Goal: Information Seeking & Learning: Learn about a topic

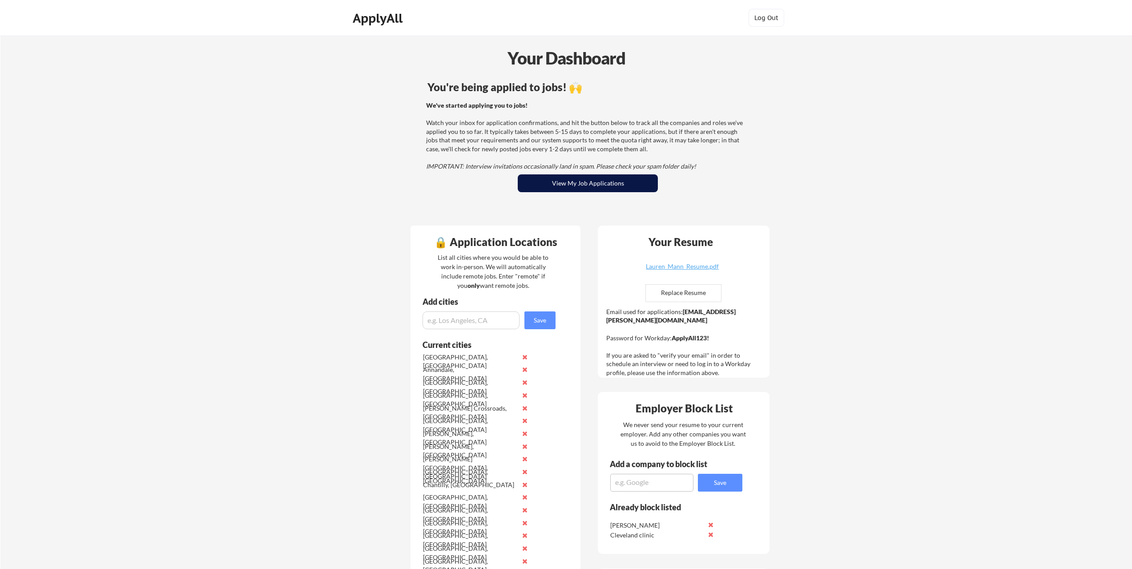
click at [577, 187] on button "View My Job Applications" at bounding box center [588, 183] width 140 height 18
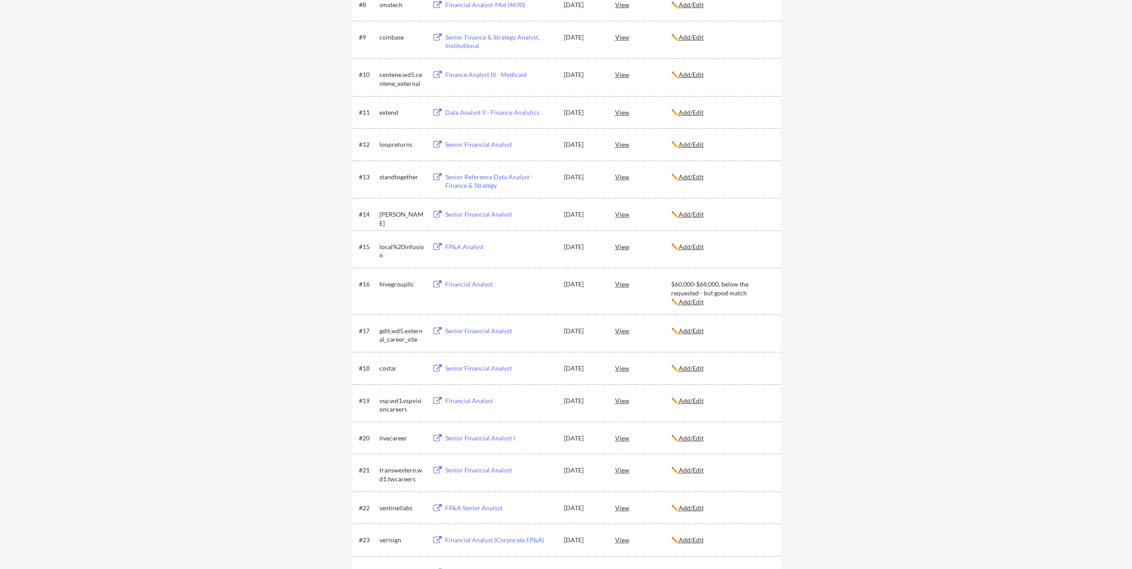
scroll to position [770, 0]
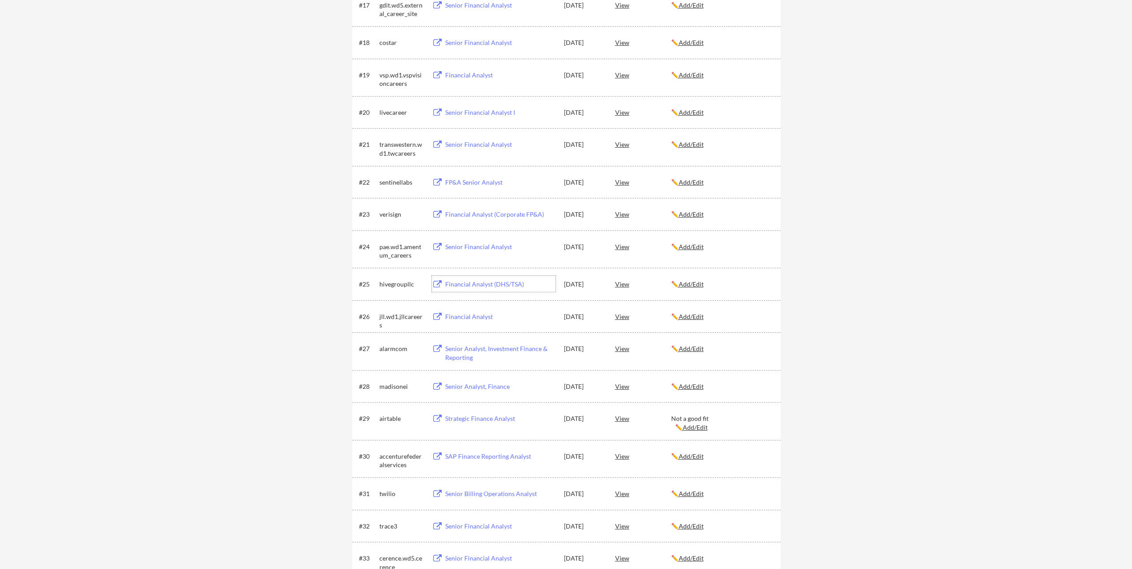
click at [483, 285] on div "Financial Analyst (DHS/TSA)" at bounding box center [500, 284] width 110 height 9
click at [701, 284] on u "Add/Edit" at bounding box center [691, 284] width 25 height 8
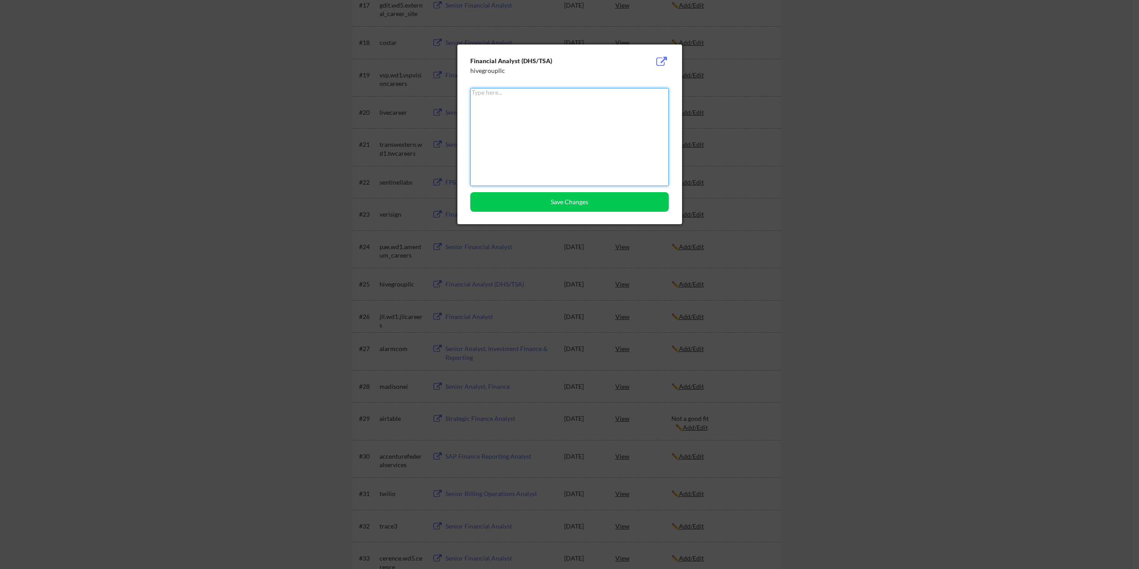
click at [886, 152] on div at bounding box center [569, 284] width 1139 height 569
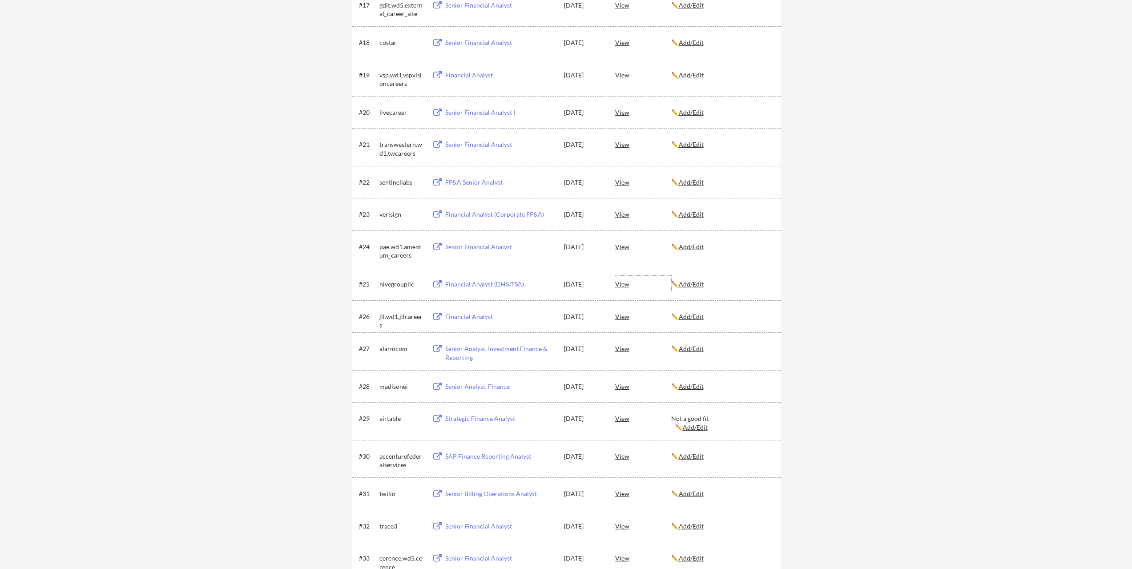
click at [618, 287] on div "View" at bounding box center [643, 284] width 56 height 16
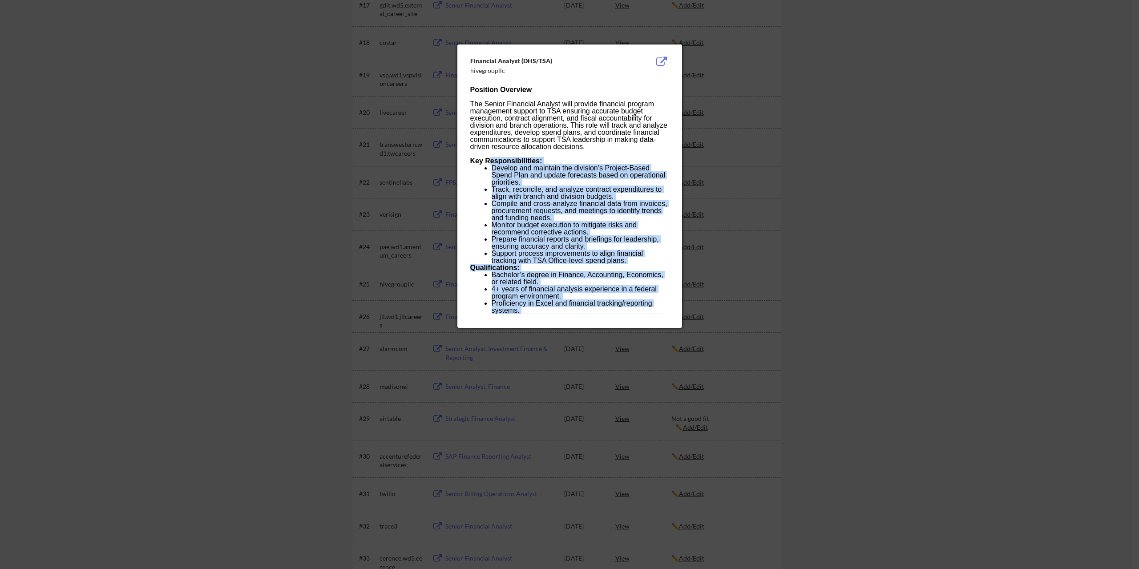
drag, startPoint x: 650, startPoint y: 309, endPoint x: 485, endPoint y: 151, distance: 228.8
click at [485, 152] on div "Position Overview The Senior Financial Analyst will provide financial program m…" at bounding box center [569, 210] width 198 height 249
click at [626, 186] on span "Track, reconcile, and analyze contract expenditures to align with branch and di…" at bounding box center [577, 193] width 170 height 15
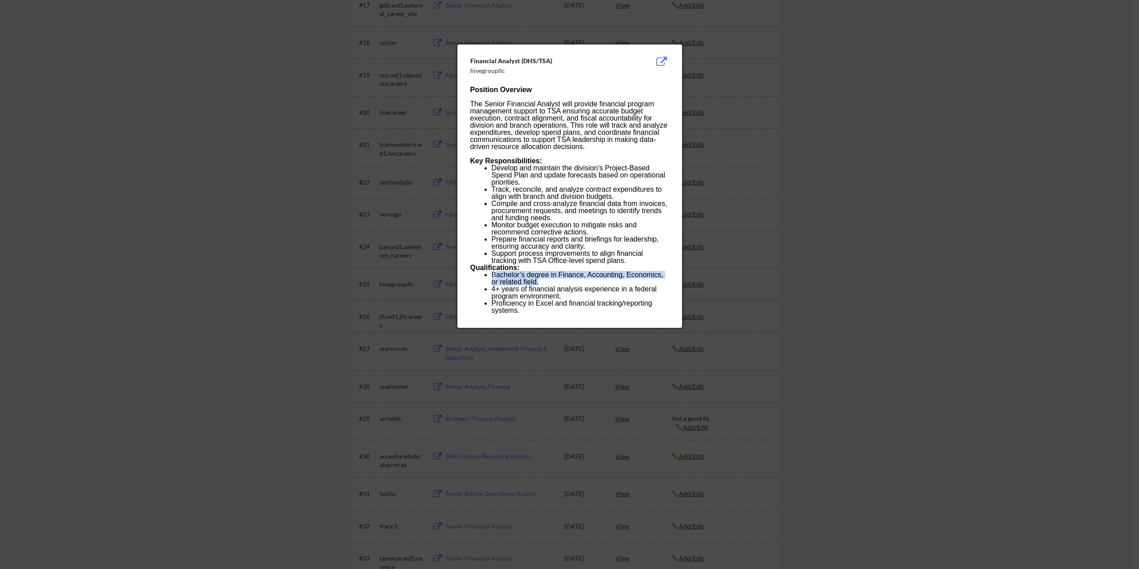
drag, startPoint x: 497, startPoint y: 264, endPoint x: 532, endPoint y: 270, distance: 35.6
click at [532, 271] on li "Bachelor’s degree in Finance, Accounting, Economics, or related field." at bounding box center [580, 278] width 177 height 14
drag, startPoint x: 513, startPoint y: 277, endPoint x: 533, endPoint y: 281, distance: 20.0
click at [533, 286] on li "4+ years of financial analysis experience in a federal program environment." at bounding box center [580, 293] width 177 height 14
drag, startPoint x: 506, startPoint y: 290, endPoint x: 651, endPoint y: 288, distance: 145.1
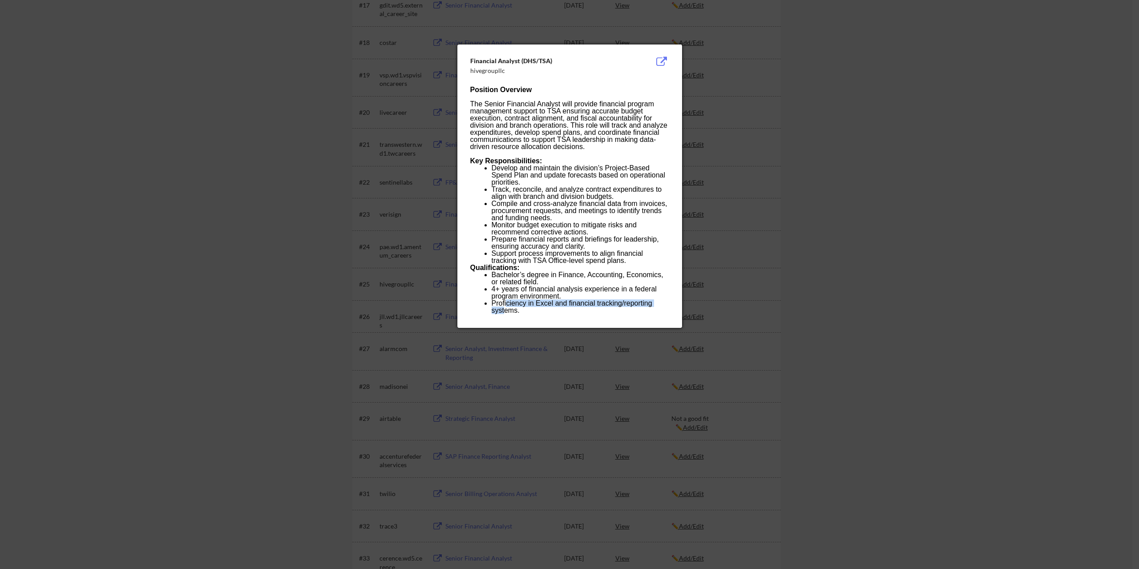
click at [651, 299] on span "Proficiency in Excel and financial tracking/reporting systems." at bounding box center [572, 306] width 161 height 15
drag, startPoint x: 513, startPoint y: 297, endPoint x: 534, endPoint y: 303, distance: 21.4
click at [534, 314] on li "Strong analytical skills with ability to interpret complex financial data." at bounding box center [580, 321] width 177 height 14
drag, startPoint x: 509, startPoint y: 310, endPoint x: 662, endPoint y: 311, distance: 152.6
click at [658, 328] on li "Familiarity with DHS/TSA financial processes preferred." at bounding box center [580, 331] width 177 height 7
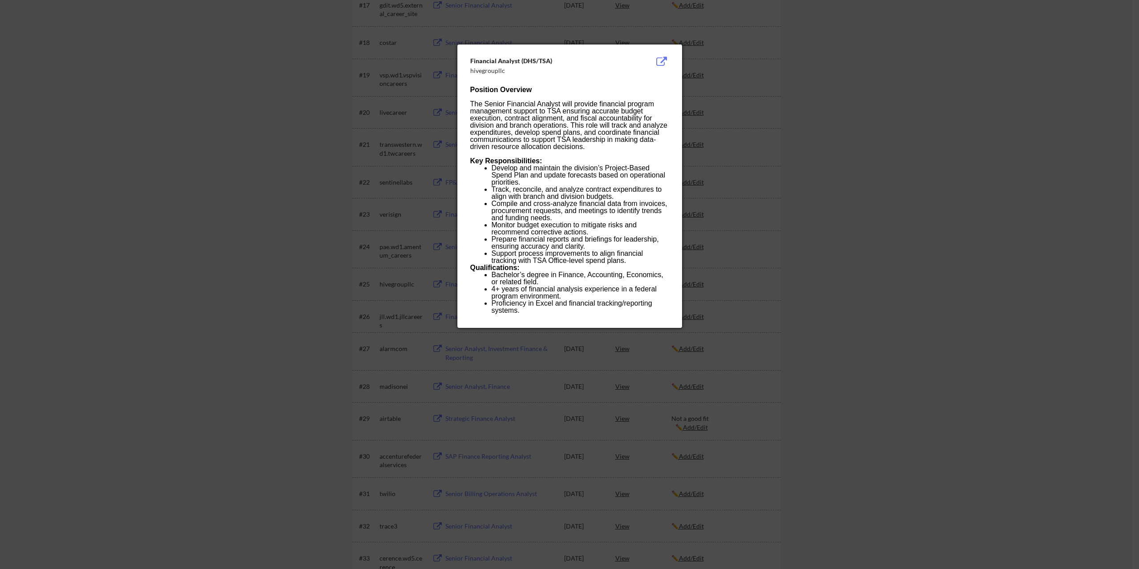
click at [606, 314] on span "Strong analytical skills with ability to interpret complex financial data." at bounding box center [577, 321] width 170 height 15
drag, startPoint x: 642, startPoint y: 311, endPoint x: 524, endPoint y: 305, distance: 118.5
click at [492, 328] on li "Familiarity with DHS/TSA financial processes preferred." at bounding box center [580, 331] width 177 height 7
drag, startPoint x: 550, startPoint y: 160, endPoint x: 666, endPoint y: 176, distance: 116.8
click at [666, 176] on ul "Develop and maintain the division’s Project-Based Spend Plan and update forecas…" at bounding box center [569, 215] width 198 height 100
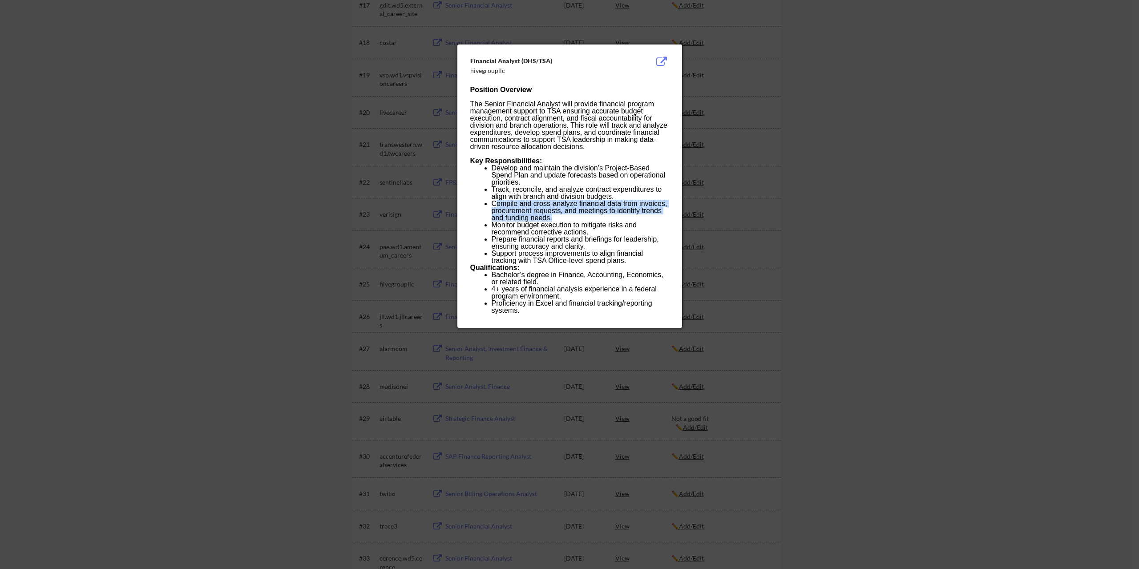
drag, startPoint x: 494, startPoint y: 192, endPoint x: 552, endPoint y: 203, distance: 58.5
click at [552, 203] on li "Compile and cross-analyze financial data from invoices, procurement requests, a…" at bounding box center [580, 210] width 177 height 21
drag, startPoint x: 537, startPoint y: 212, endPoint x: 549, endPoint y: 224, distance: 17.0
click at [549, 224] on ul "Develop and maintain the division’s Project-Based Spend Plan and update forecas…" at bounding box center [569, 215] width 198 height 100
click at [539, 235] on span "Prepare financial reports and briefings for leadership, ensuring accuracy and c…" at bounding box center [575, 242] width 167 height 15
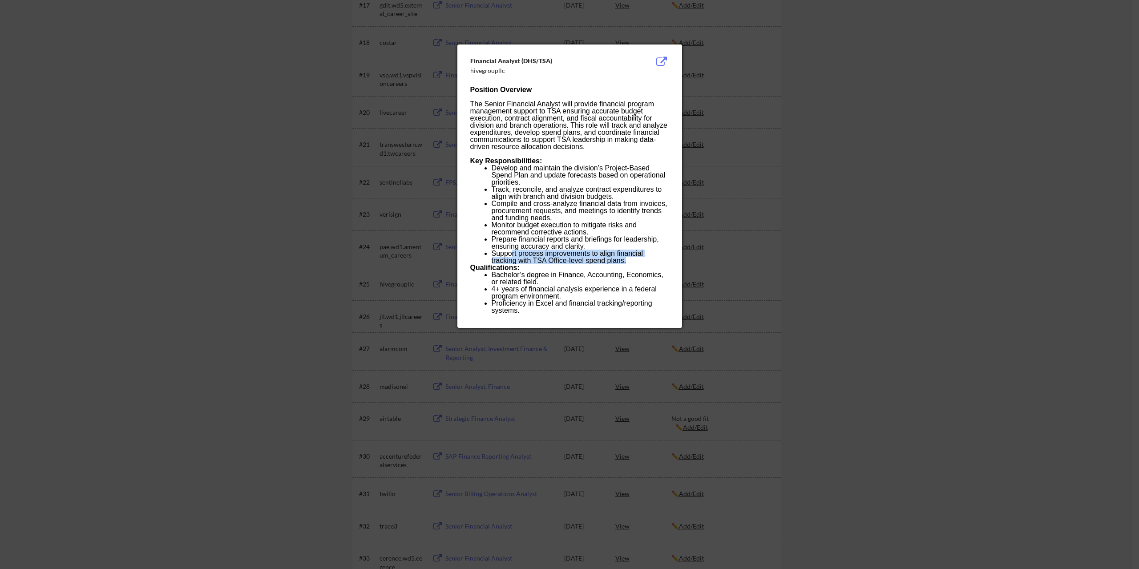
drag, startPoint x: 515, startPoint y: 237, endPoint x: 589, endPoint y: 250, distance: 74.5
click at [589, 250] on span "Support process improvements to align financial tracking with TSA Office-level …" at bounding box center [568, 257] width 152 height 15
click at [655, 253] on div "Position Overview The Senior Financial Analyst will provide financial program m…" at bounding box center [569, 210] width 198 height 249
click at [879, 288] on div at bounding box center [569, 284] width 1139 height 569
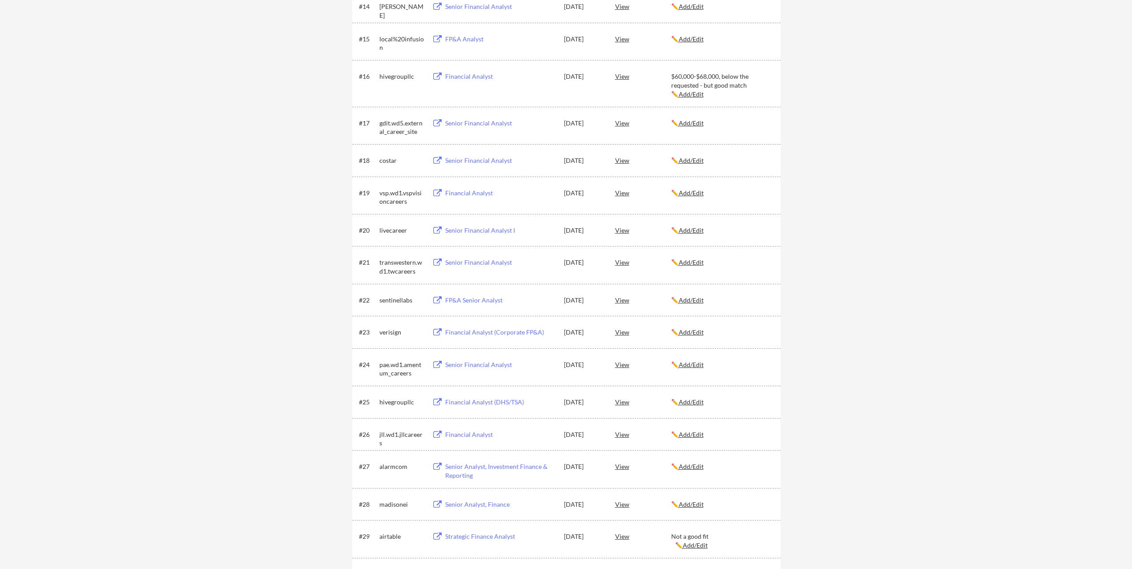
scroll to position [636, 0]
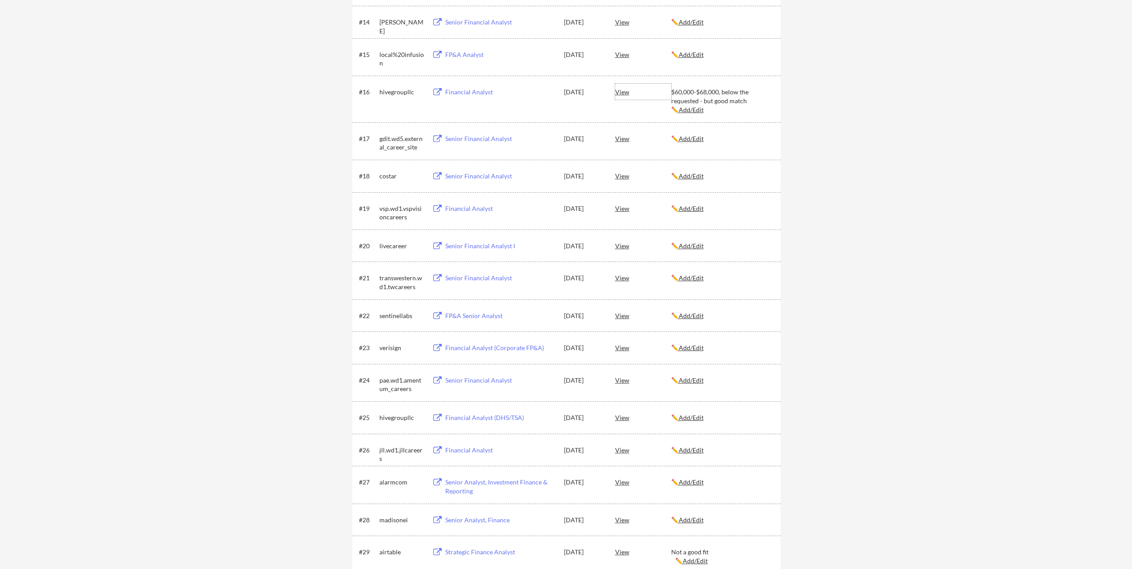
click at [623, 95] on div "View" at bounding box center [643, 92] width 56 height 16
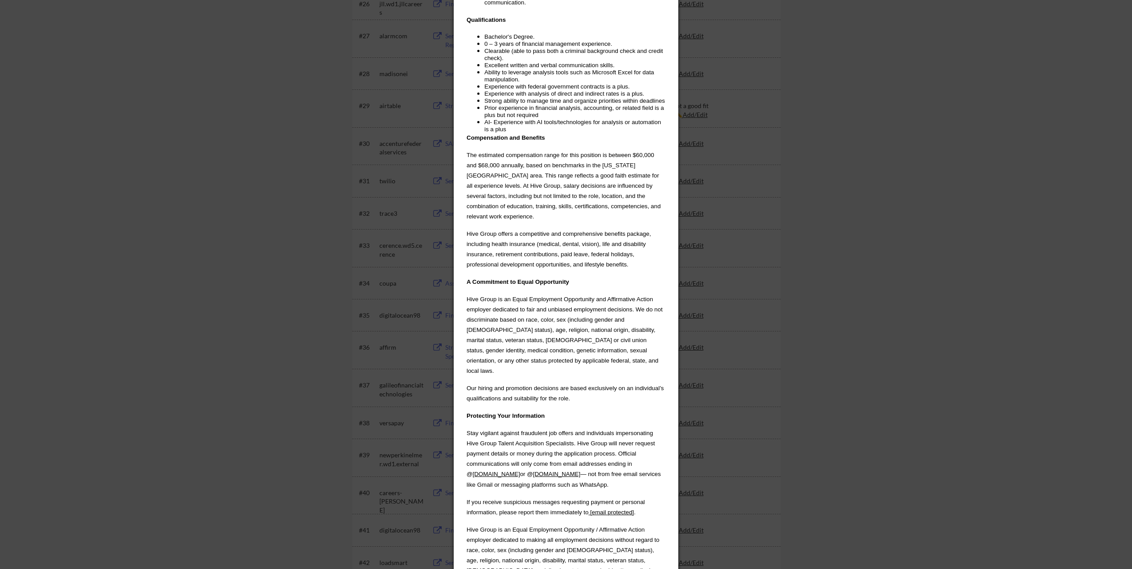
scroll to position [1081, 0]
click at [1029, 238] on div at bounding box center [566, 284] width 1132 height 569
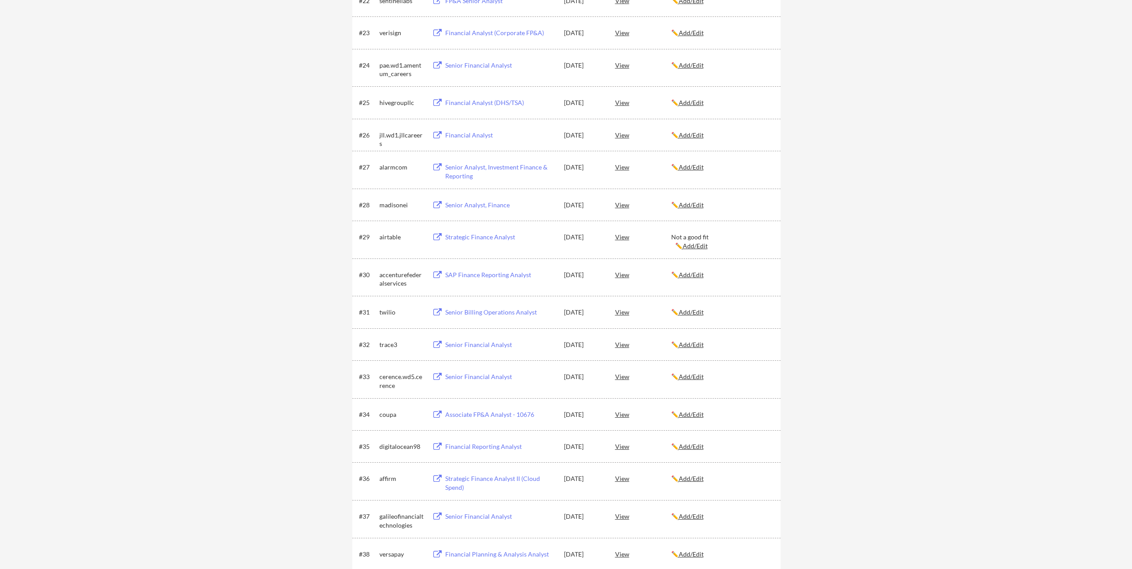
scroll to position [948, 0]
click at [625, 106] on div "View" at bounding box center [643, 106] width 56 height 16
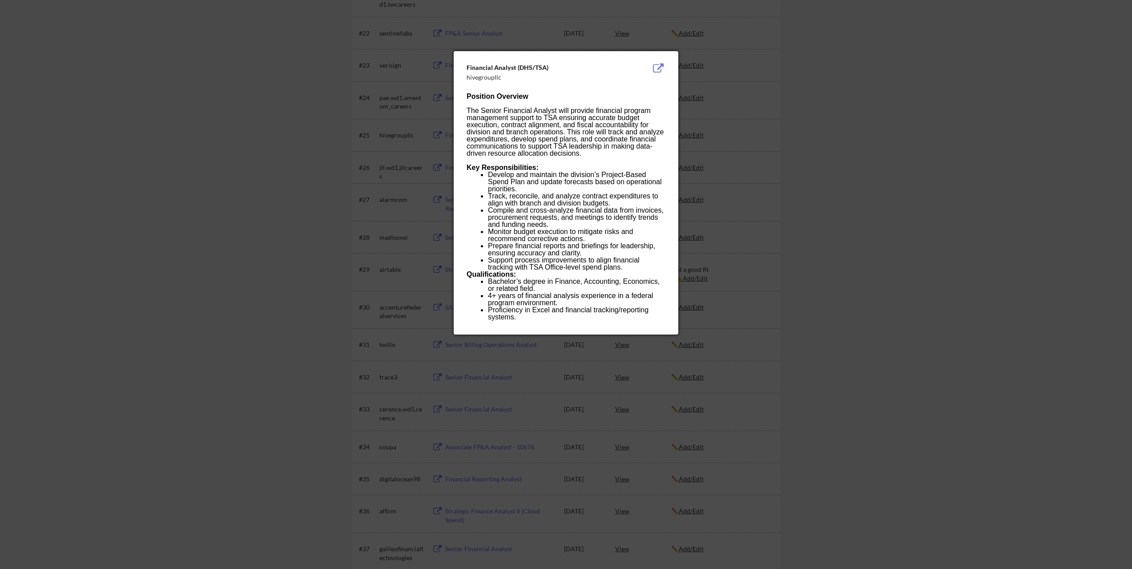
scroll to position [903, 0]
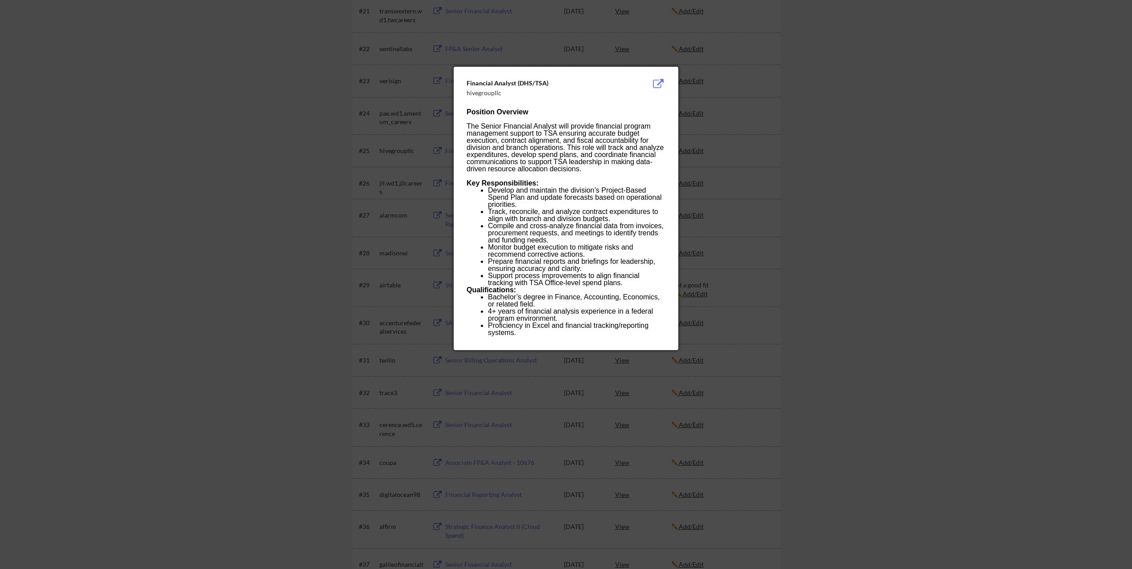
click at [934, 227] on div at bounding box center [566, 284] width 1132 height 569
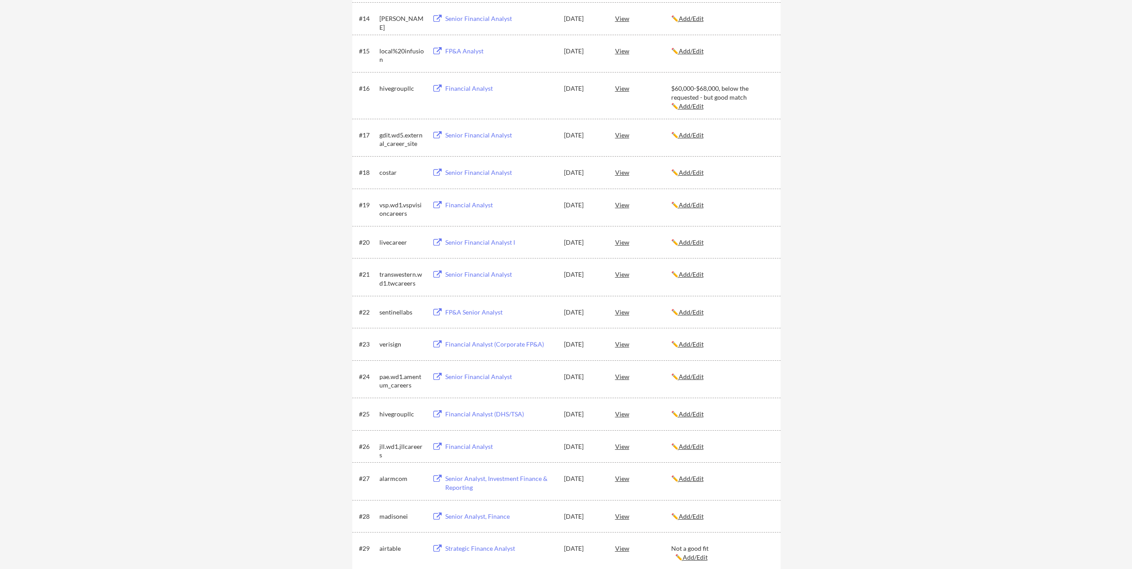
scroll to position [636, 0]
click at [623, 92] on div "View" at bounding box center [643, 92] width 56 height 16
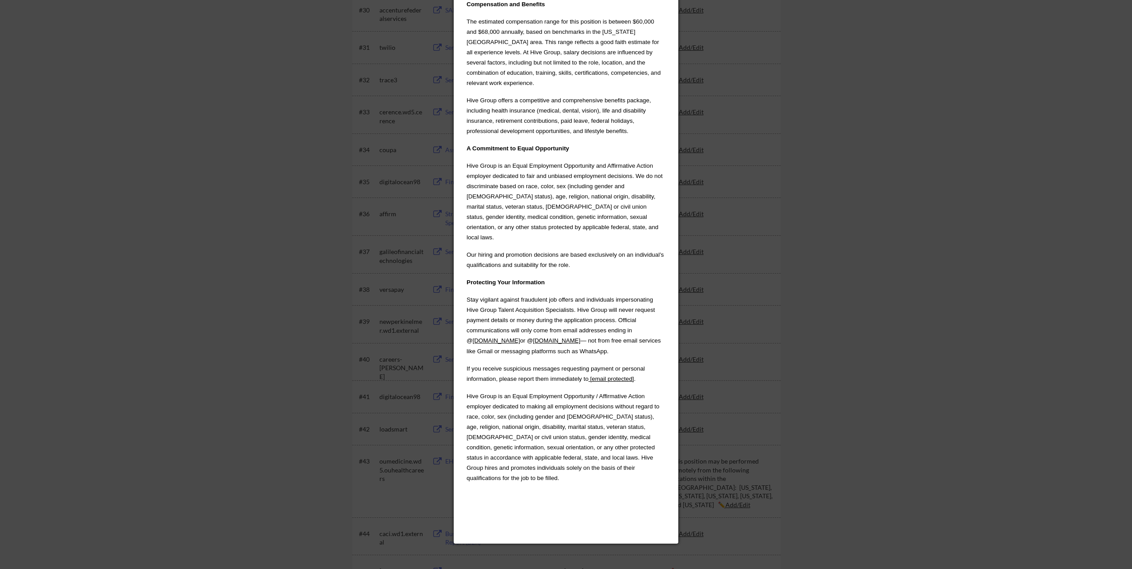
scroll to position [1259, 0]
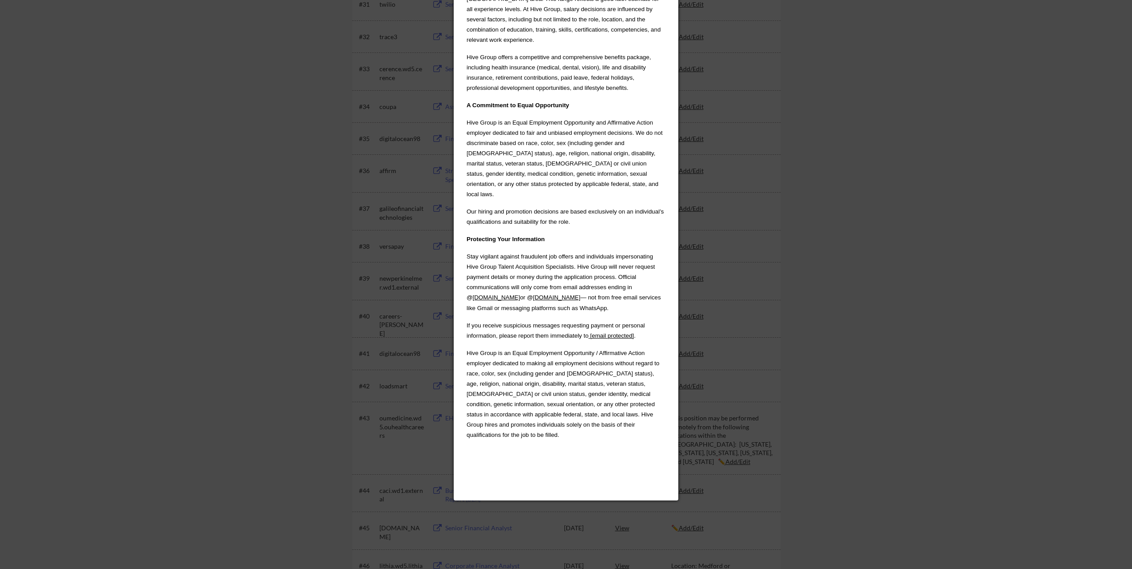
click at [965, 267] on div at bounding box center [566, 284] width 1132 height 569
